Goal: Task Accomplishment & Management: Use online tool/utility

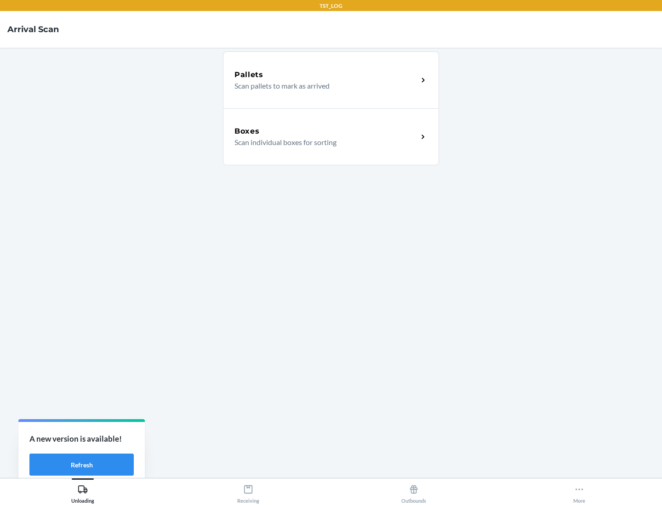
click at [326, 131] on div "Boxes" at bounding box center [325, 131] width 183 height 11
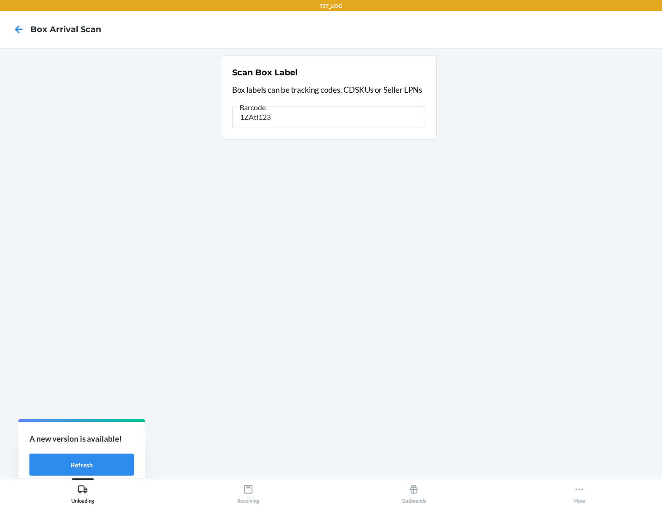
type input "1ZAti123"
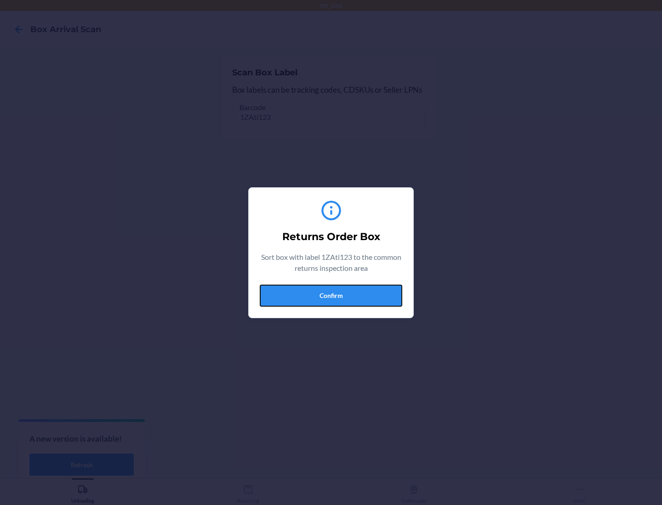
click at [331, 295] on button "Confirm" at bounding box center [331, 296] width 142 height 22
